Goal: Task Accomplishment & Management: Manage account settings

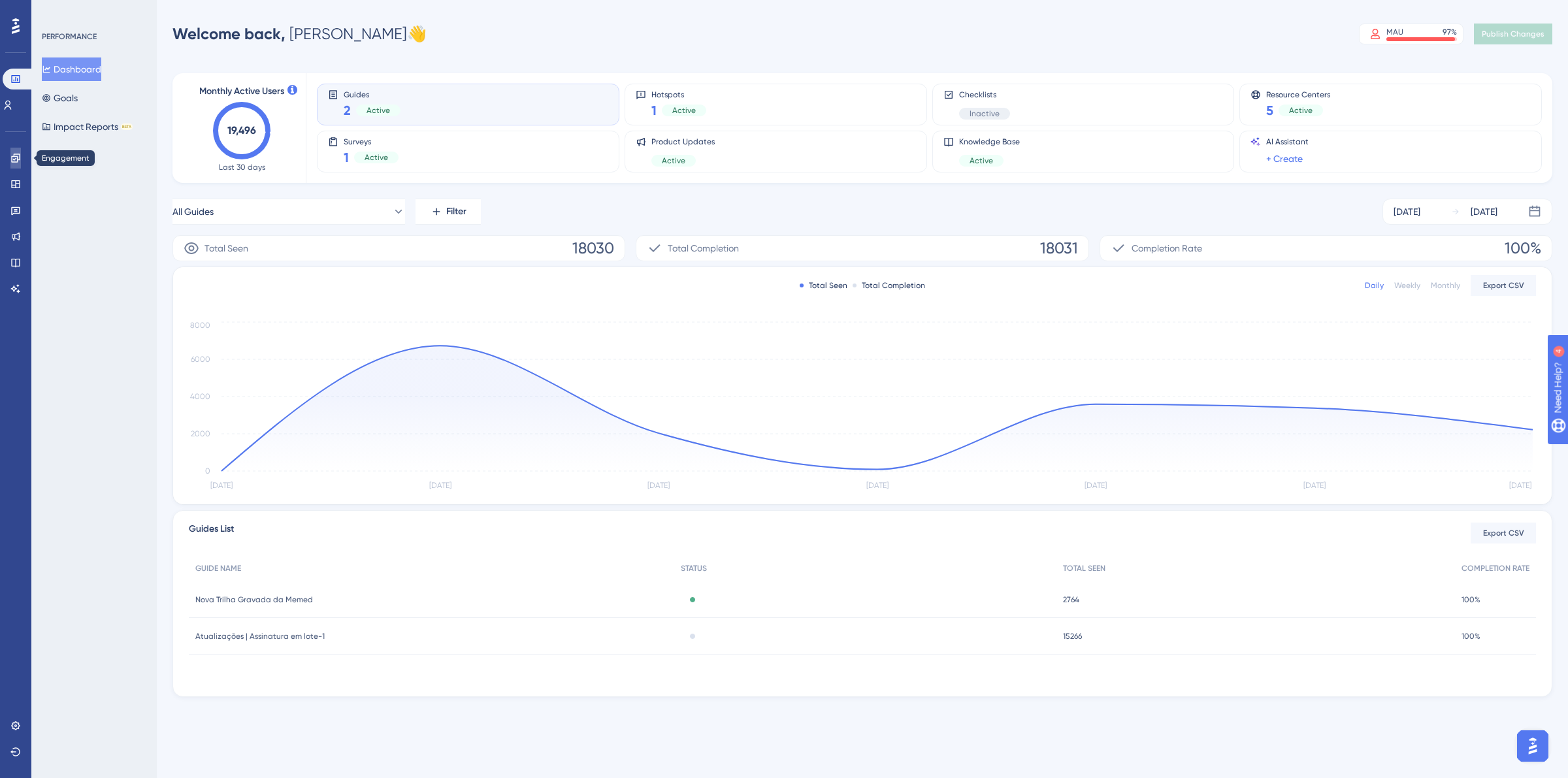
click at [10, 164] on link at bounding box center [15, 158] width 10 height 21
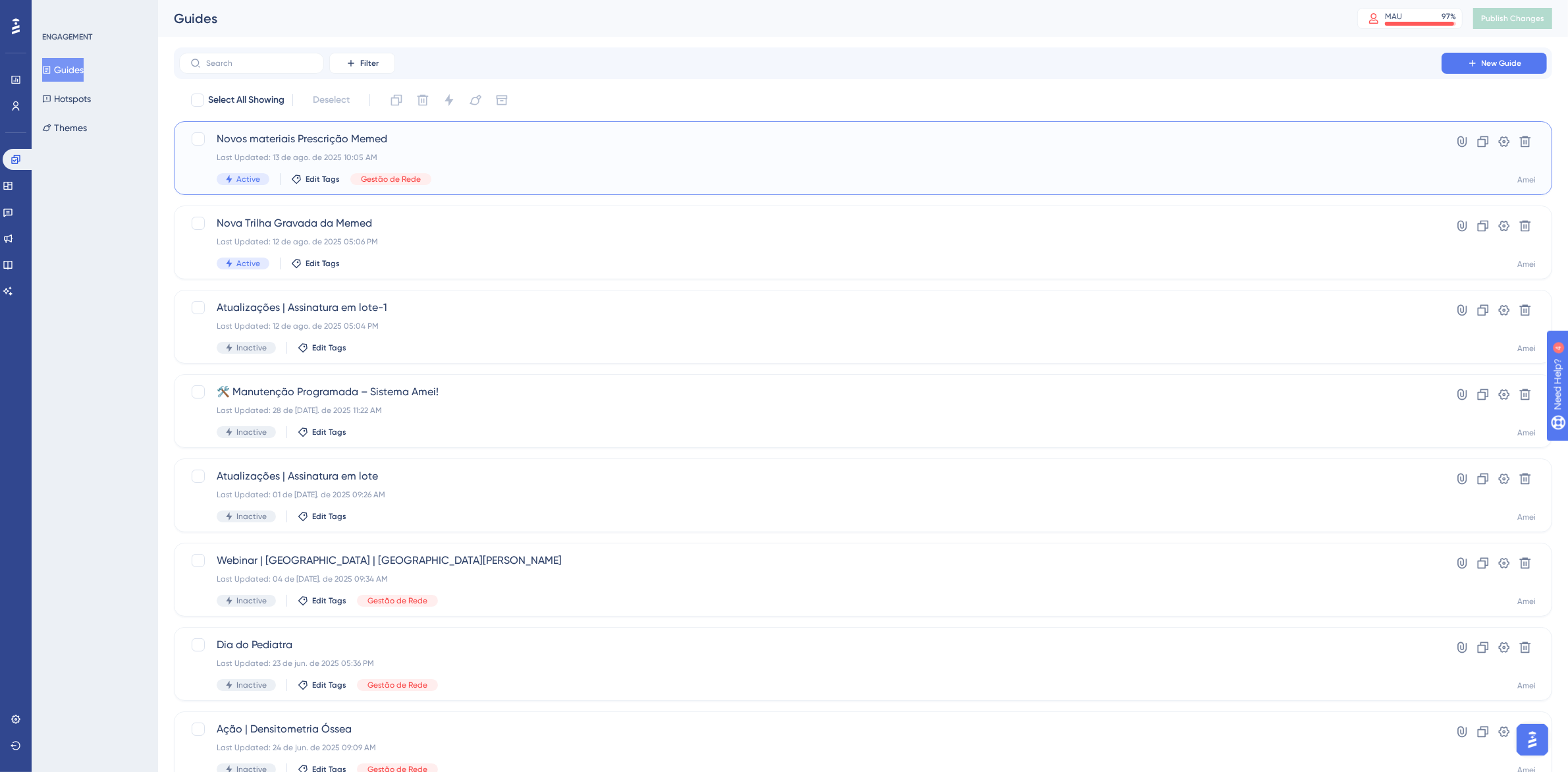
click at [486, 162] on div "Last Updated: 13 de ago. de 2025 10:05 AM" at bounding box center [810, 157] width 1188 height 10
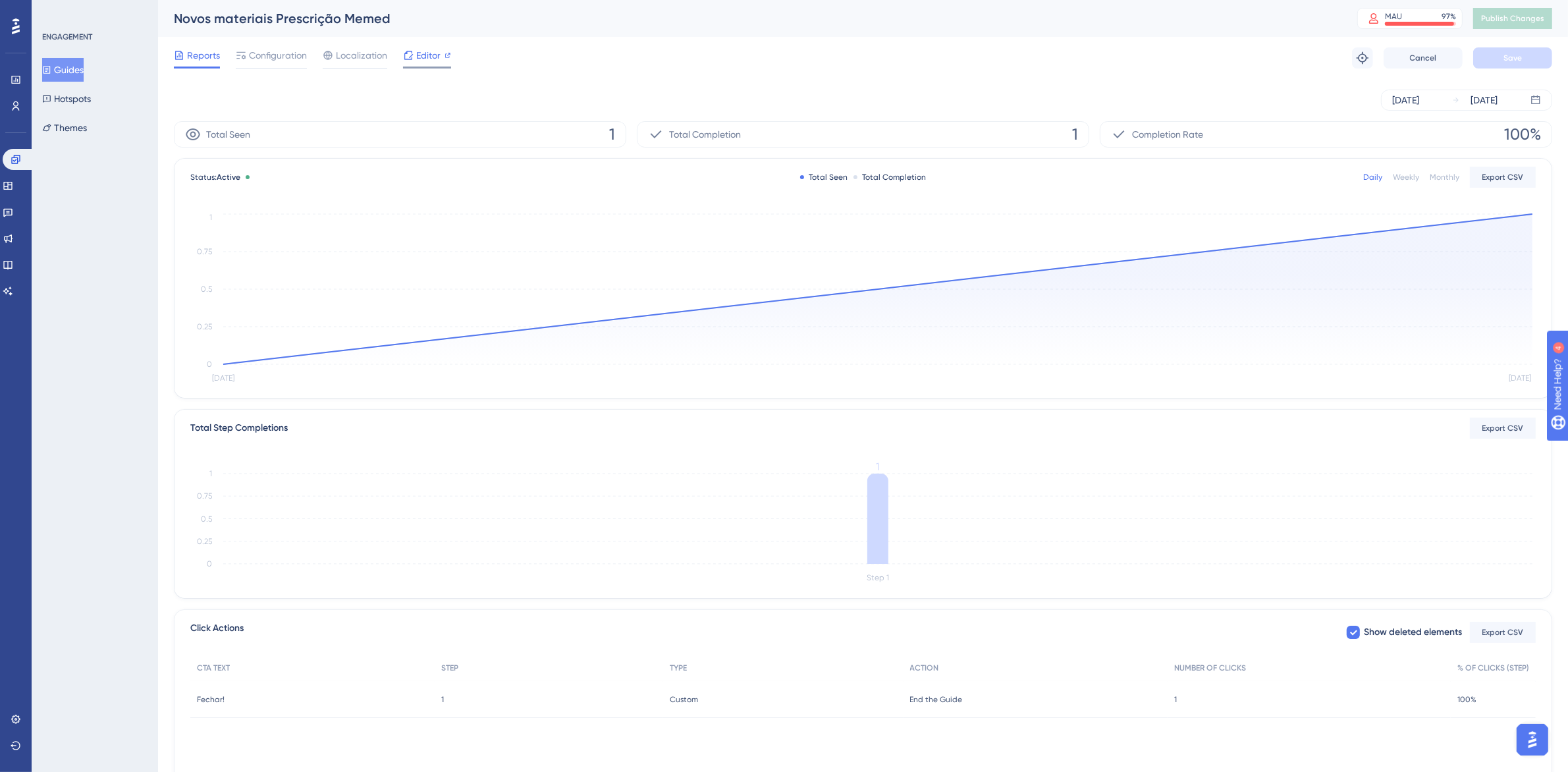
click at [416, 59] on span "Editor" at bounding box center [428, 55] width 24 height 16
click at [21, 152] on link at bounding box center [19, 159] width 32 height 21
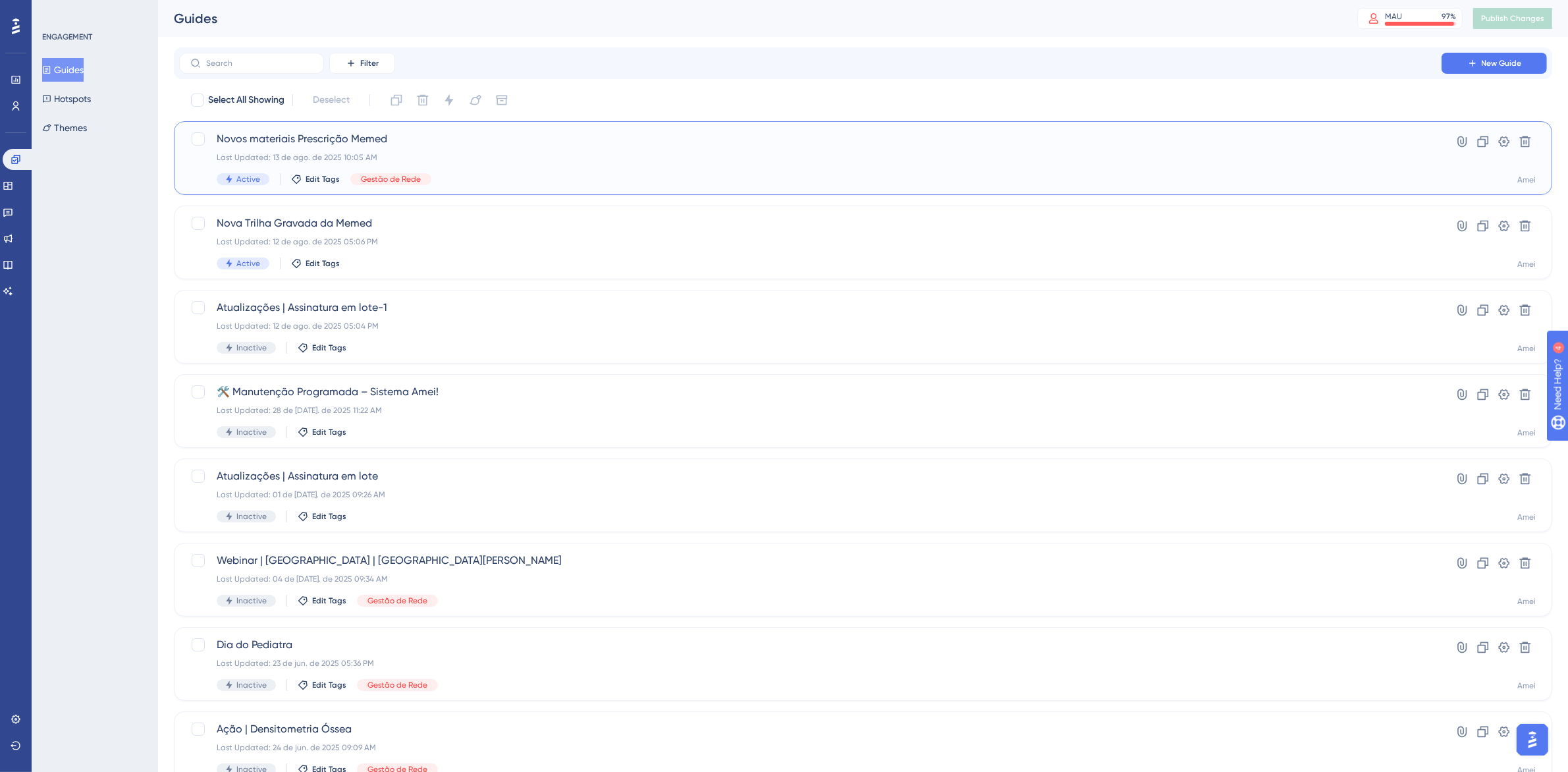
click at [488, 152] on div "Last Updated: 13 de ago. de 2025 10:05 AM" at bounding box center [810, 157] width 1188 height 10
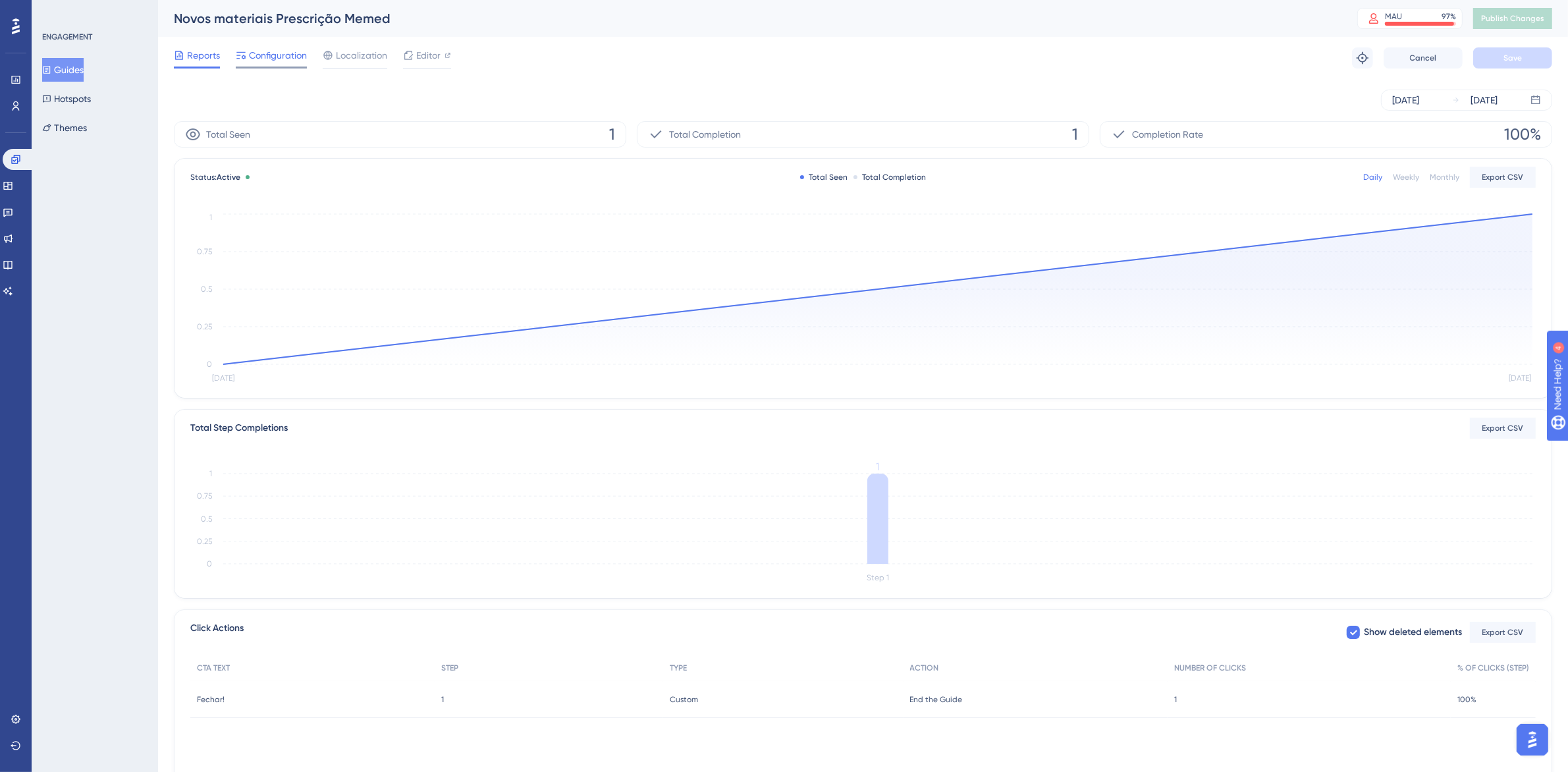
click at [261, 63] on div "Configuration" at bounding box center [271, 58] width 71 height 21
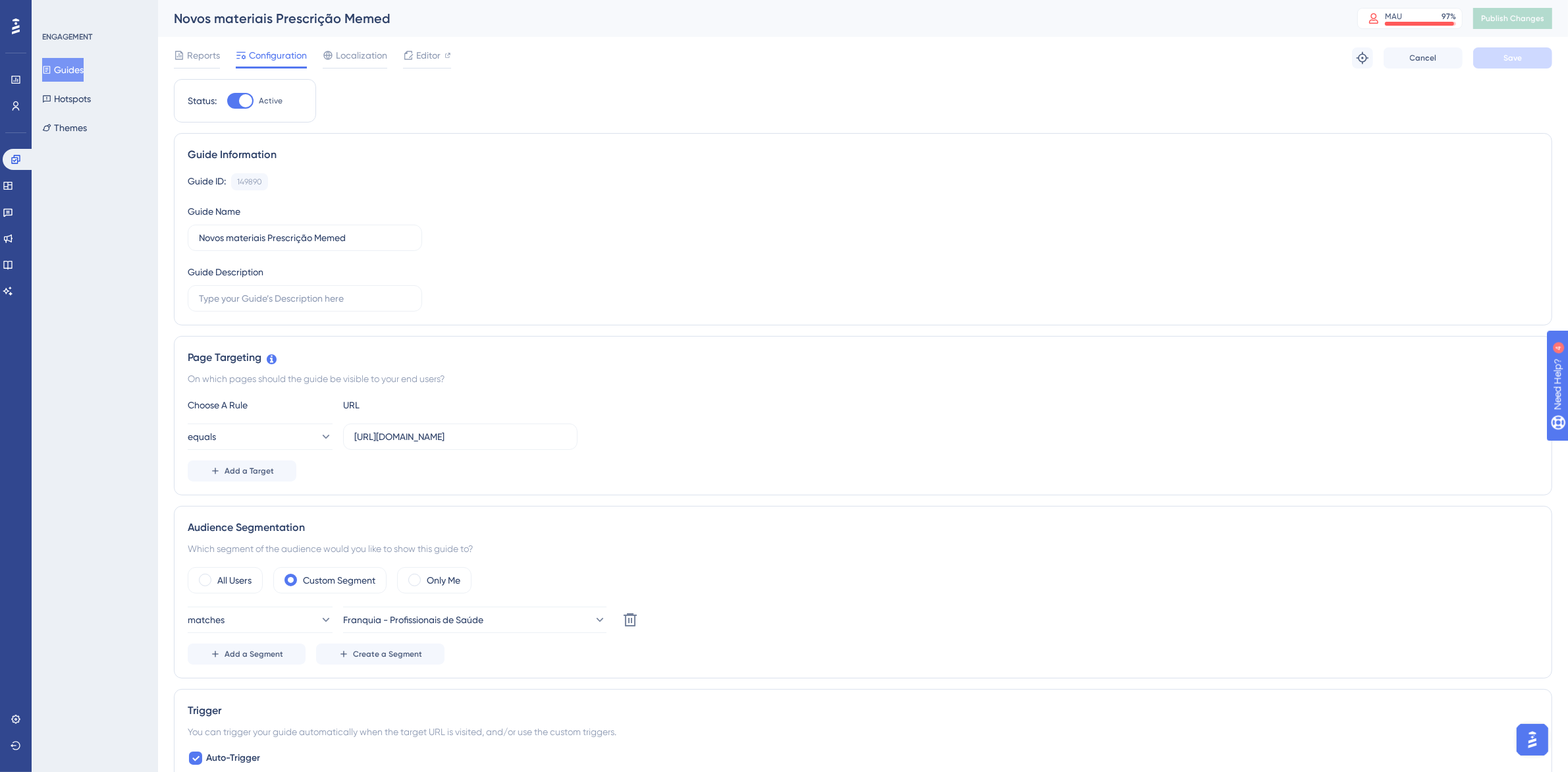
click at [228, 102] on div "Status: Active" at bounding box center [245, 100] width 115 height 16
click at [245, 94] on div at bounding box center [245, 101] width 13 height 13
click at [227, 101] on input "Active" at bounding box center [227, 101] width 1 height 1
checkbox input "false"
click at [1541, 56] on button "Save" at bounding box center [1512, 58] width 79 height 21
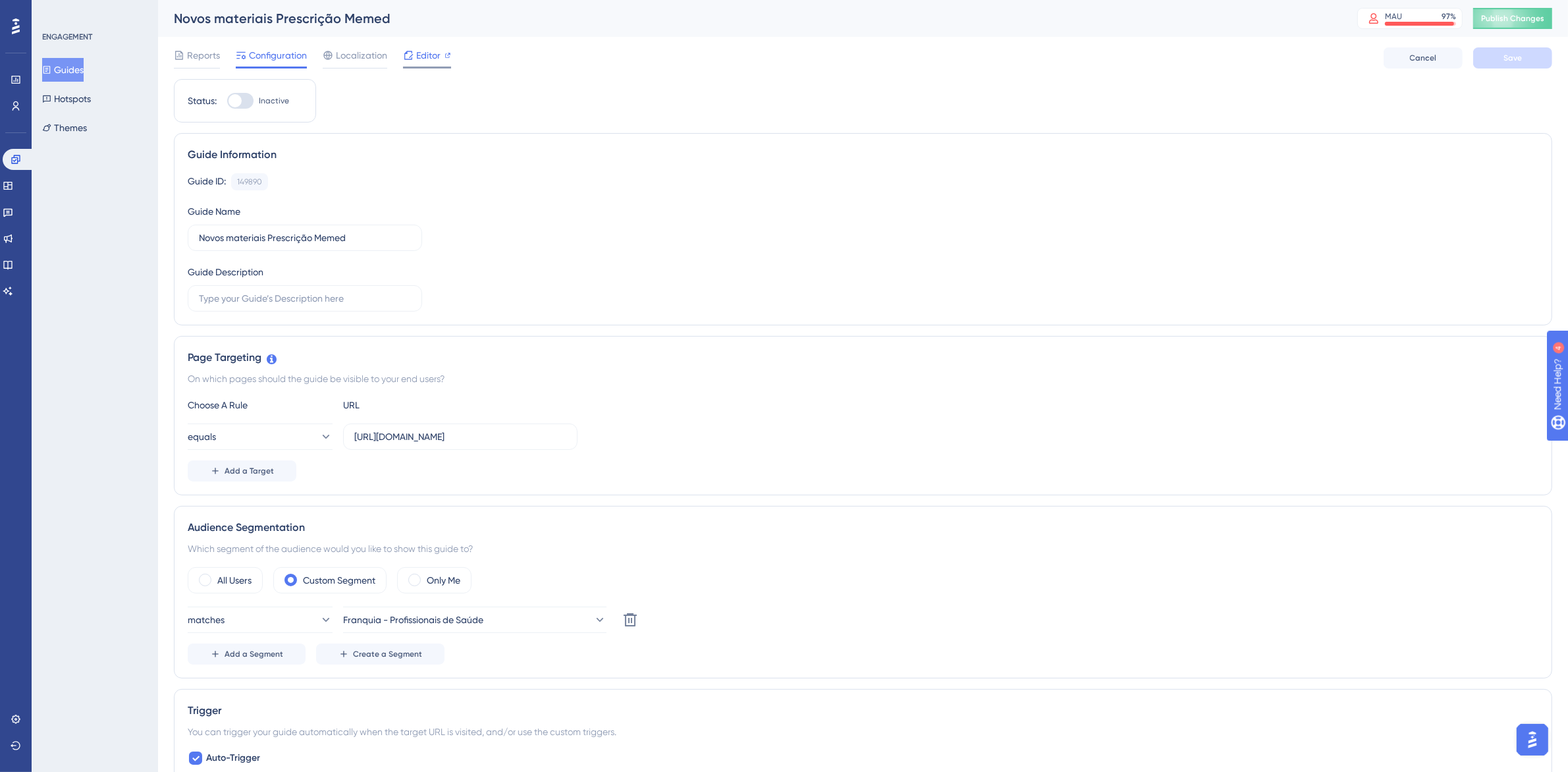
click at [433, 59] on span "Editor" at bounding box center [428, 55] width 24 height 16
click at [84, 71] on button "Guides" at bounding box center [63, 70] width 42 height 24
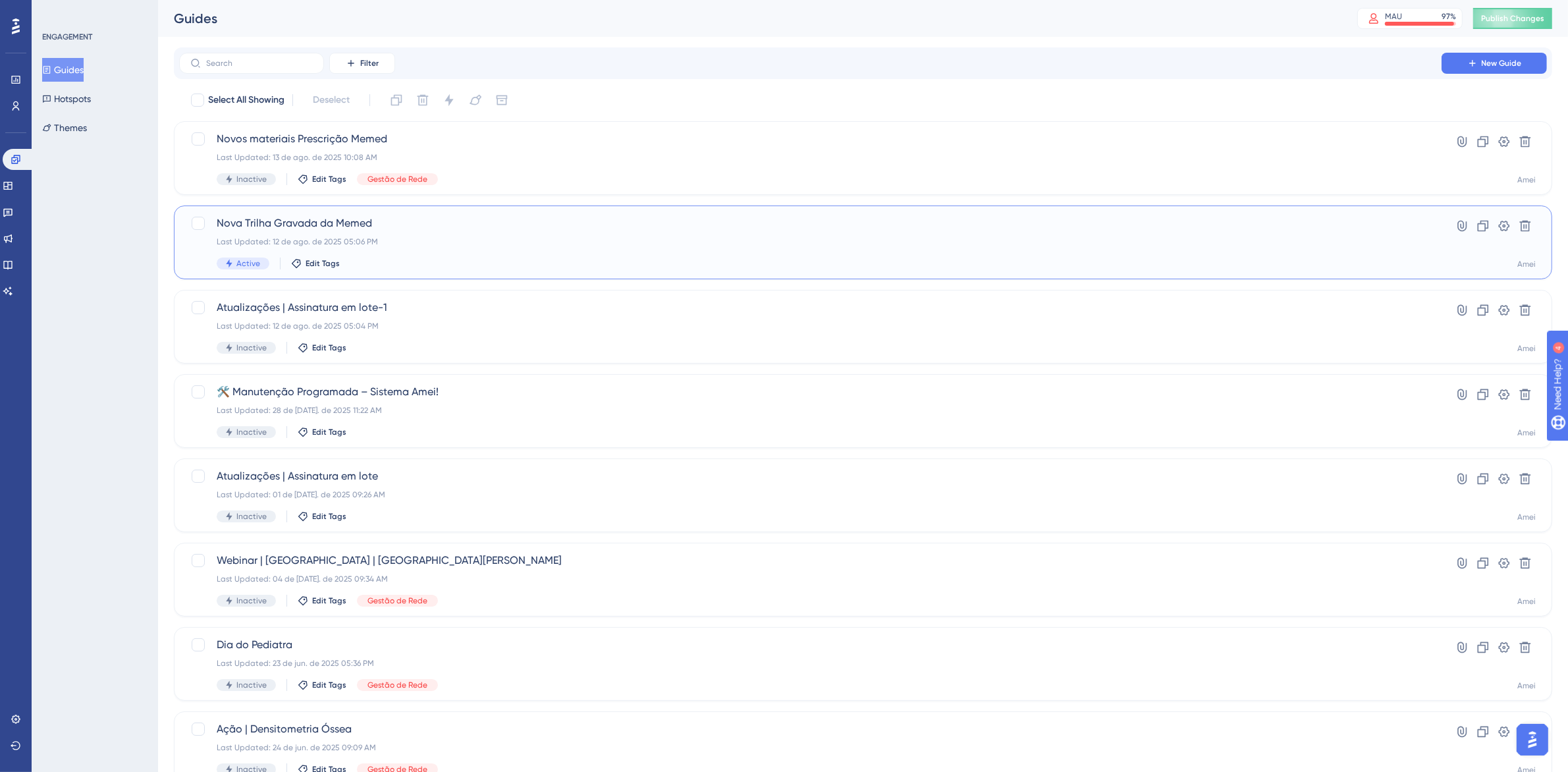
click at [412, 255] on div "Nova Trilha Gravada da Memed Last Updated: 12 de ago. de 2025 05:06 PM Active E…" at bounding box center [810, 242] width 1188 height 54
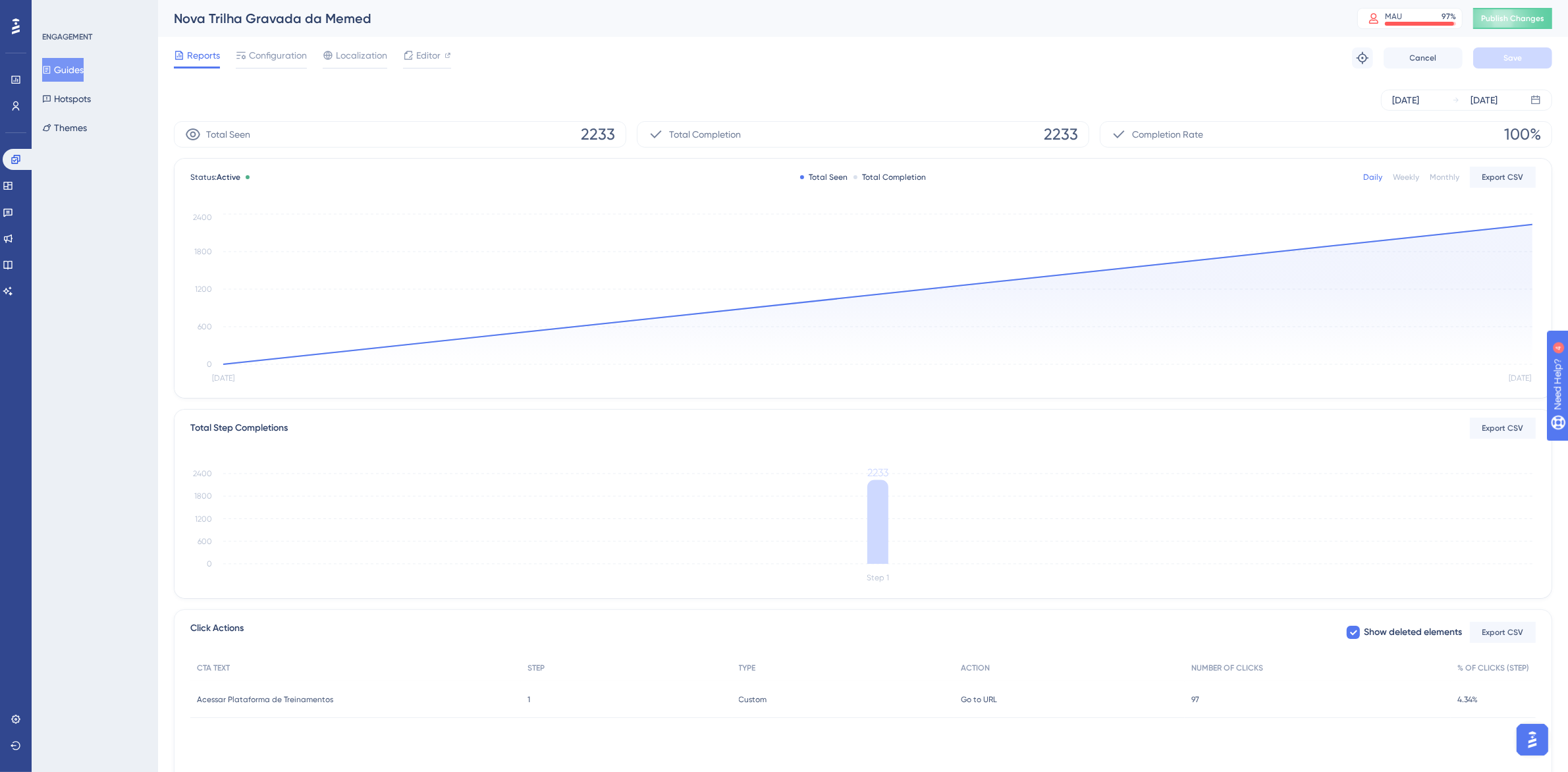
click at [84, 76] on button "Guides" at bounding box center [63, 70] width 42 height 24
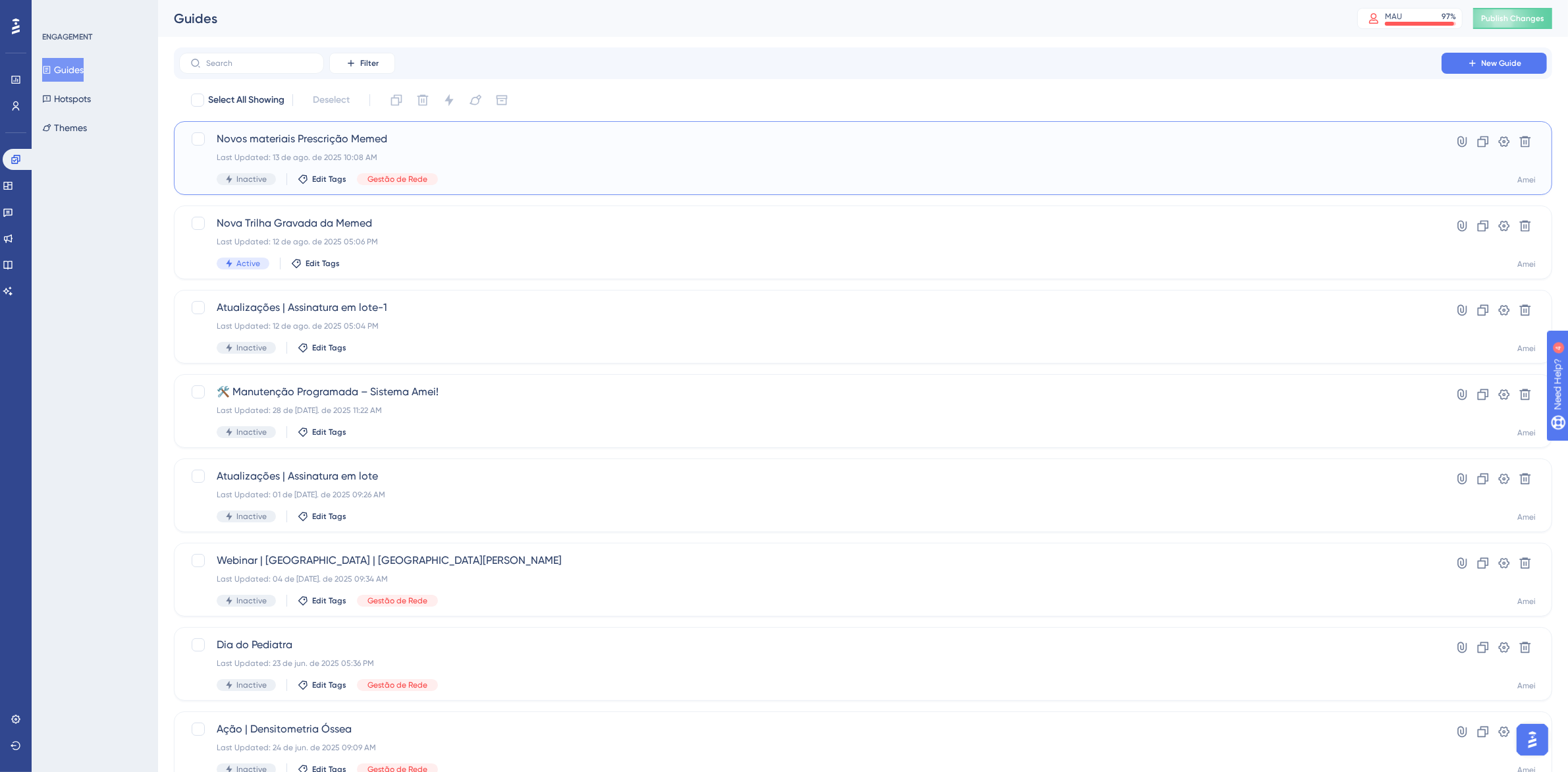
click at [503, 150] on div "Novos materiais Prescrição Memed Last Updated: 13 de ago. de 2025 10:08 AM Inac…" at bounding box center [810, 158] width 1188 height 54
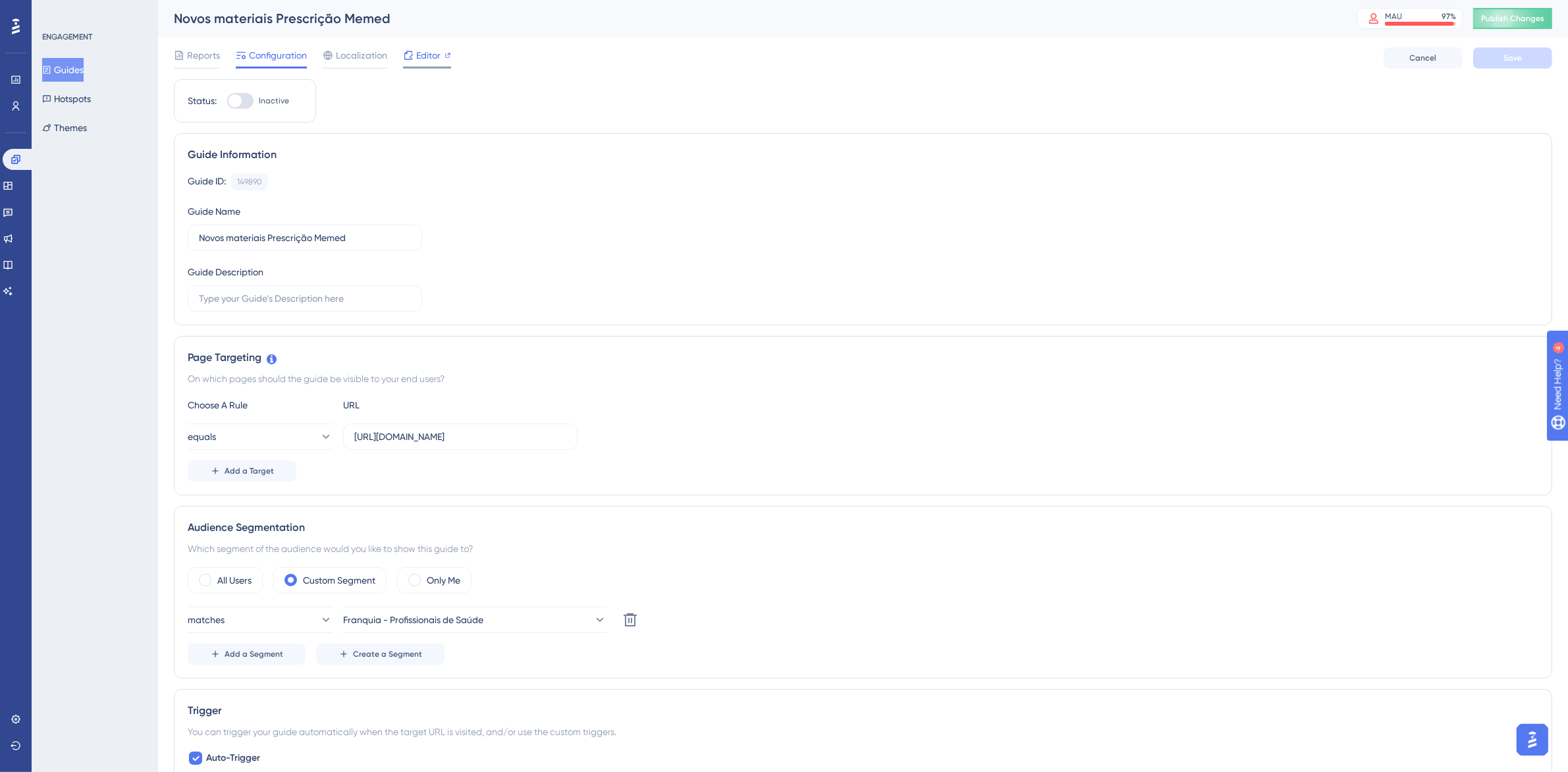
click at [436, 53] on span "Editor" at bounding box center [428, 55] width 24 height 16
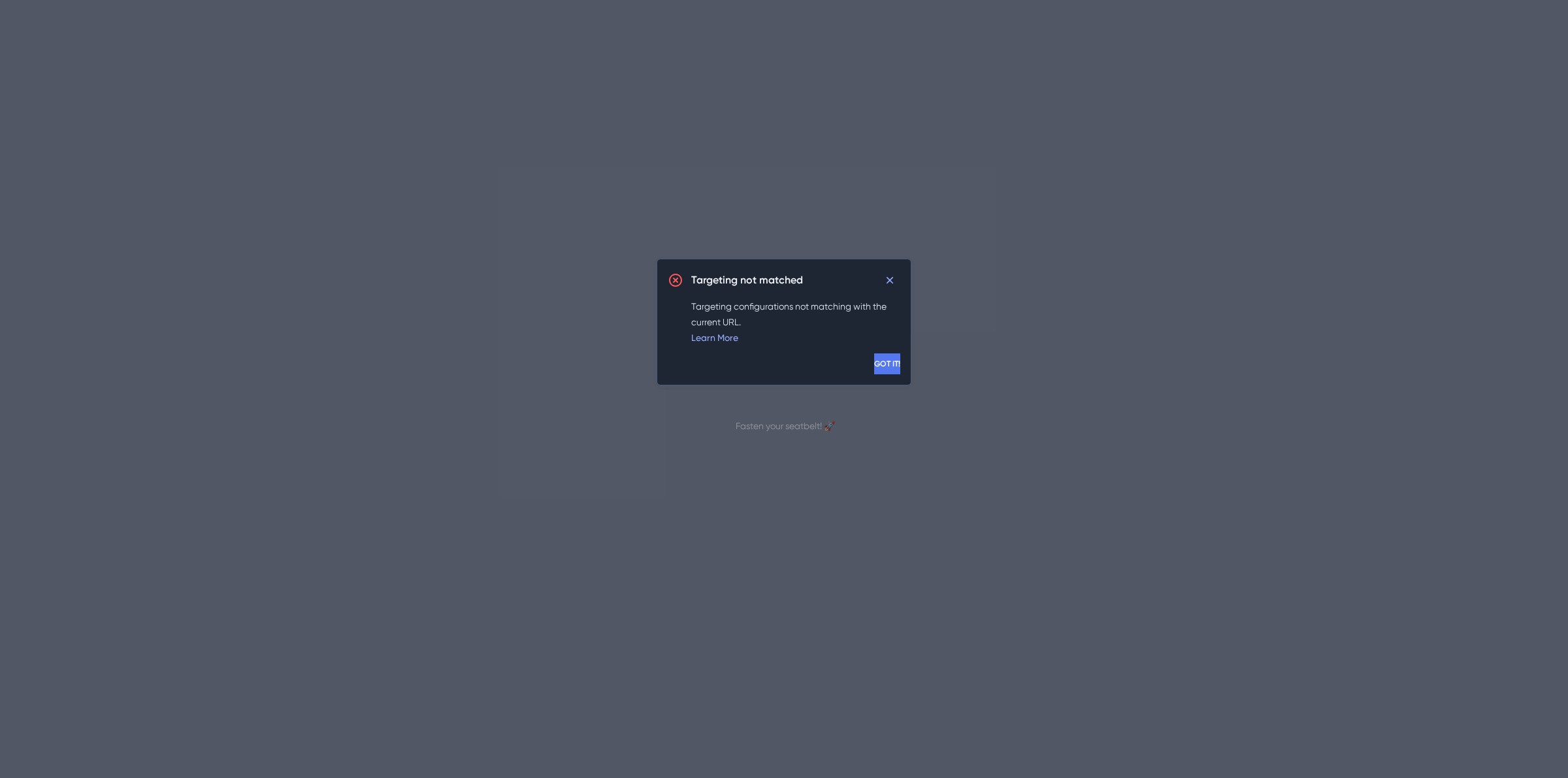
click at [880, 360] on button "GOT IT!" at bounding box center [888, 364] width 26 height 21
